Goal: Task Accomplishment & Management: Complete application form

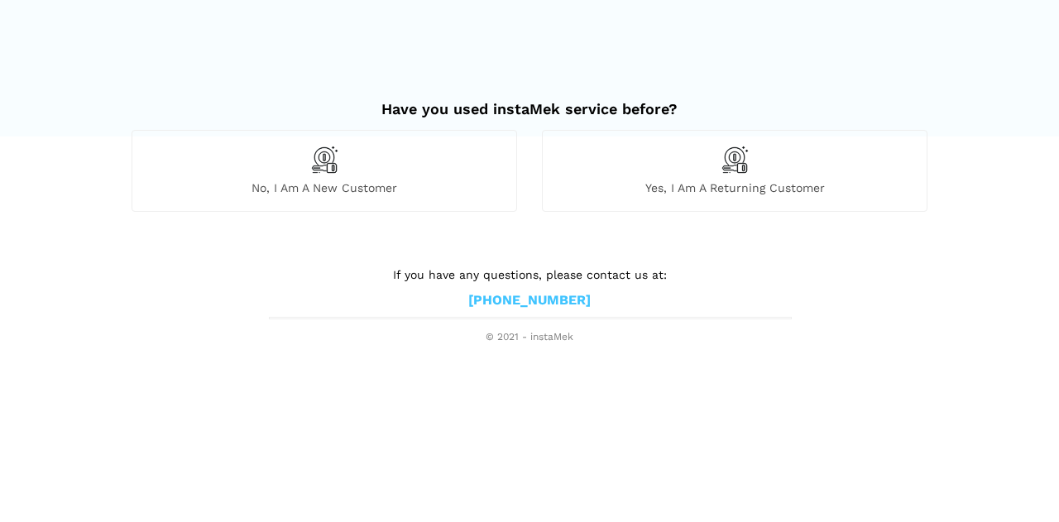
click at [380, 165] on div "No, I am a new customer" at bounding box center [324, 170] width 385 height 81
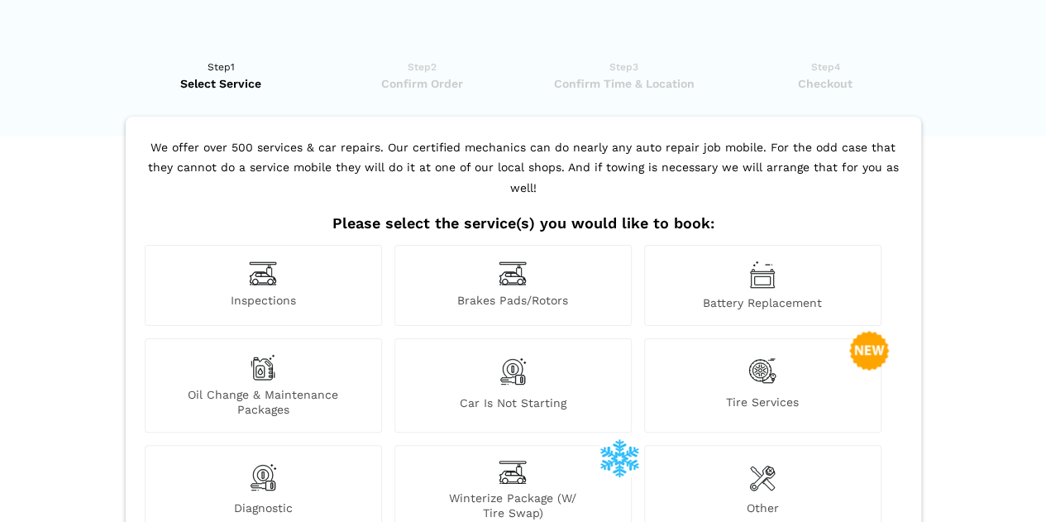
click at [518, 261] on img at bounding box center [513, 274] width 28 height 26
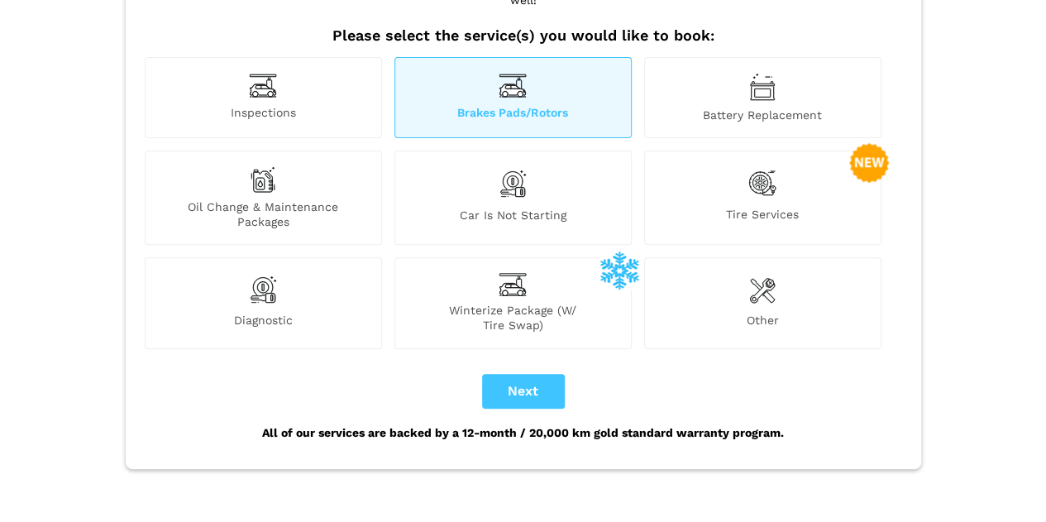
scroll to position [192, 0]
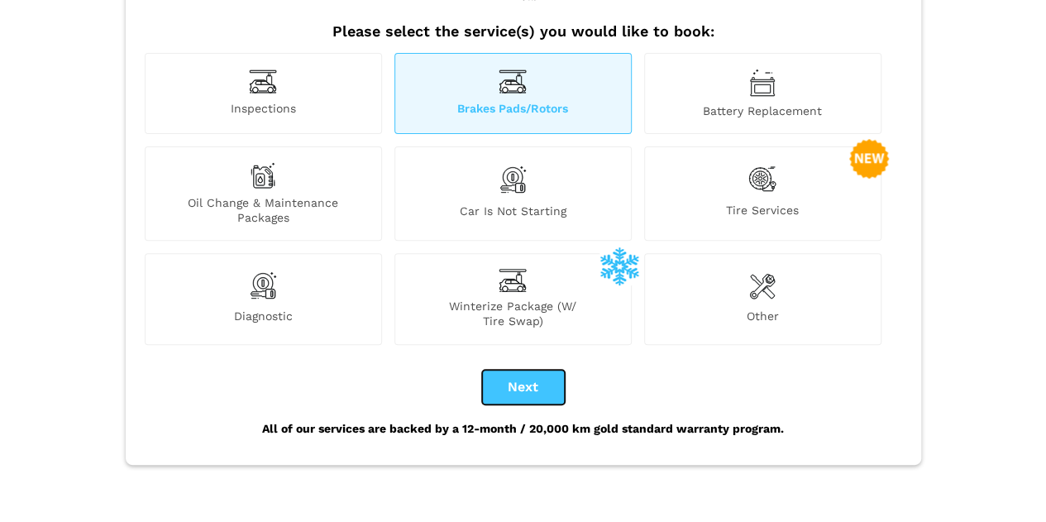
click at [519, 370] on button "Next" at bounding box center [523, 387] width 83 height 35
checkbox input "true"
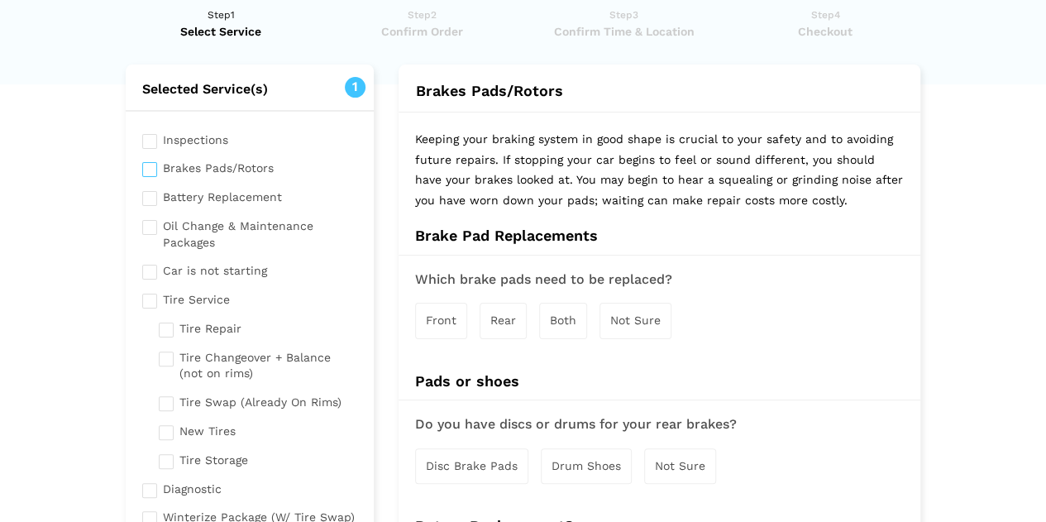
scroll to position [0, 0]
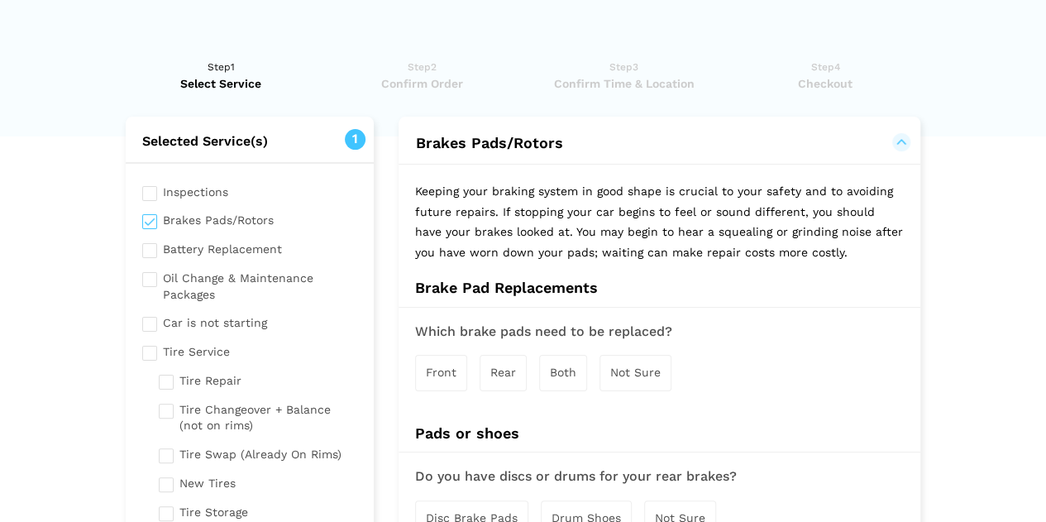
click at [640, 372] on span "Not Sure" at bounding box center [635, 372] width 50 height 13
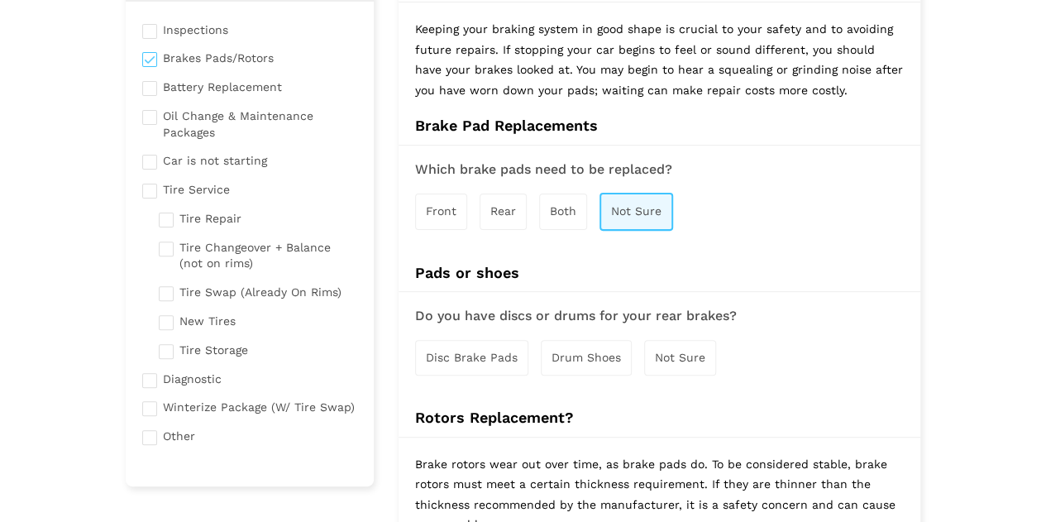
scroll to position [166, 0]
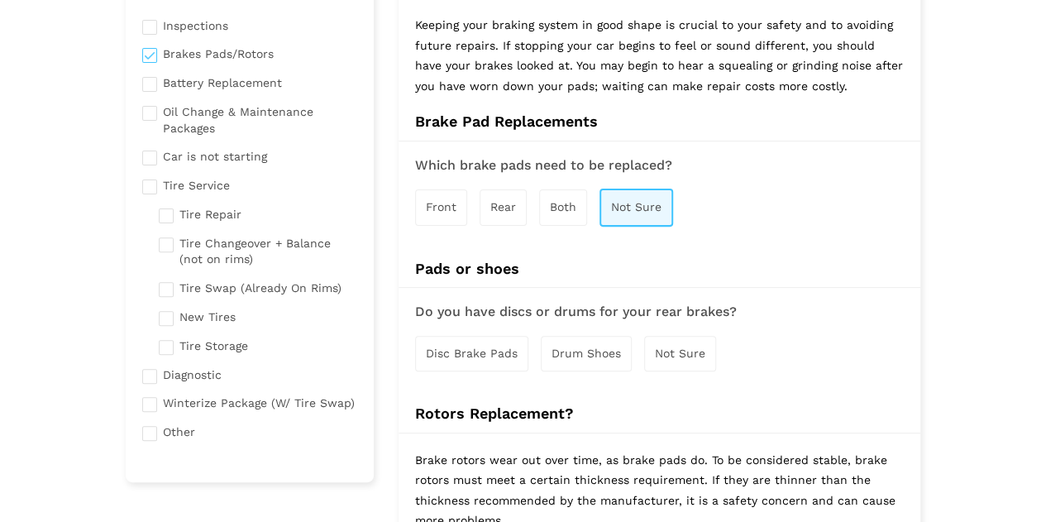
click at [443, 352] on span "Disc Brake Pads" at bounding box center [472, 353] width 92 height 13
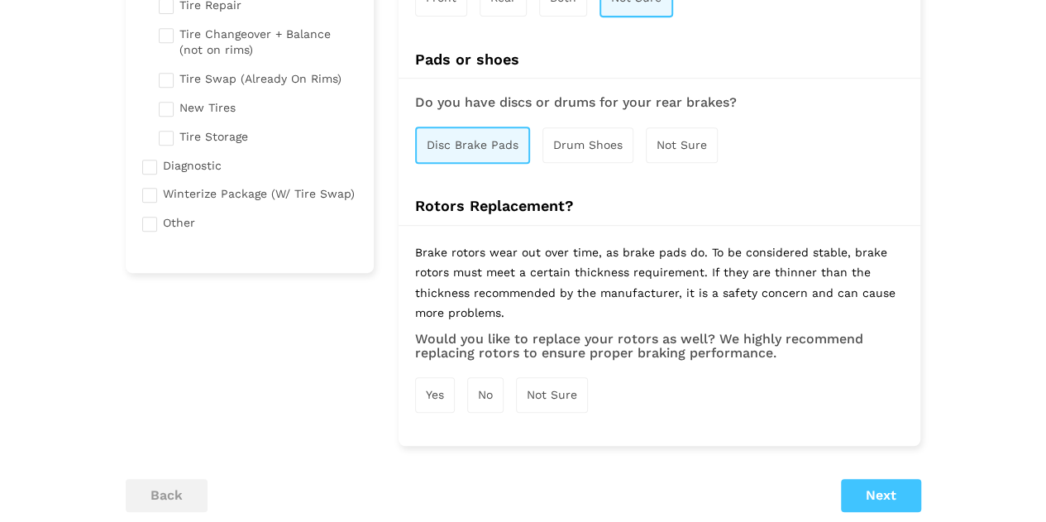
scroll to position [380, 0]
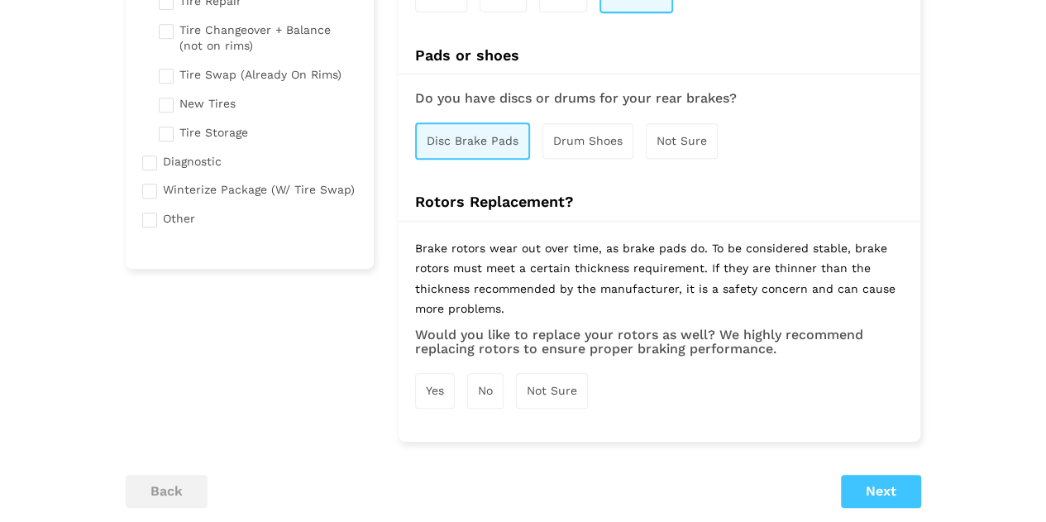
click at [554, 399] on div "Not Sure" at bounding box center [552, 391] width 72 height 36
click at [873, 490] on button "Next" at bounding box center [881, 492] width 80 height 33
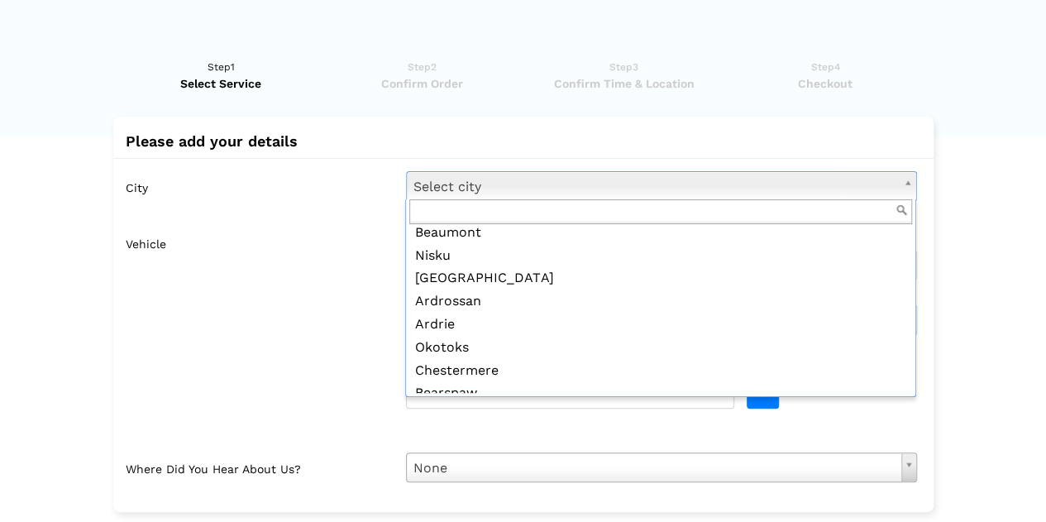
scroll to position [0, 0]
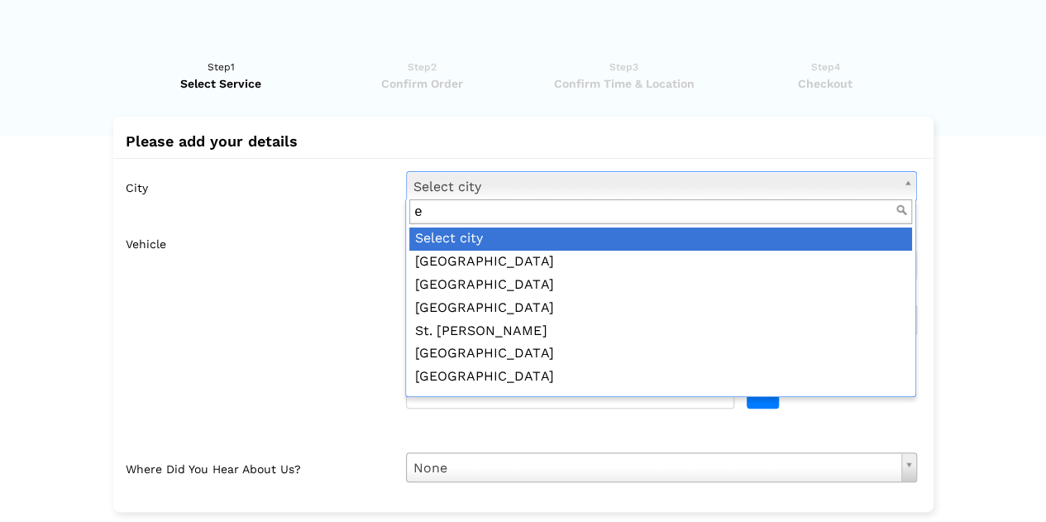
type input "ed"
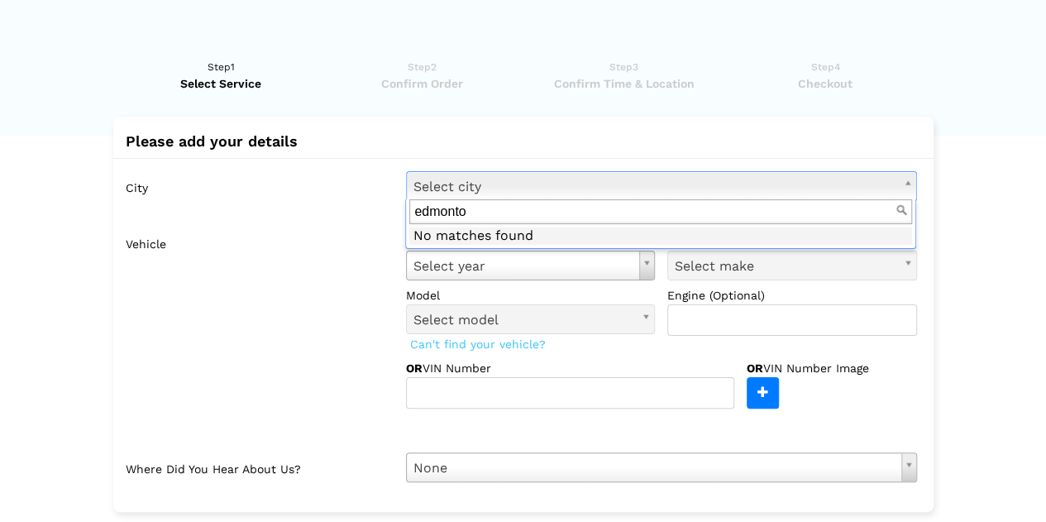
type input "[GEOGRAPHIC_DATA]"
